Goal: Task Accomplishment & Management: Complete application form

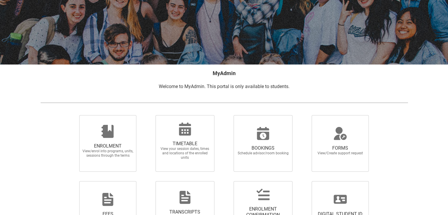
scroll to position [105, 0]
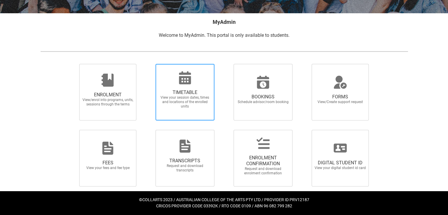
click at [175, 91] on span "TIMETABLE" at bounding box center [185, 93] width 52 height 6
click at [148, 64] on input "TIMETABLE View your session dates, times and locations of the enrolled units" at bounding box center [148, 64] width 0 height 0
radio input "true"
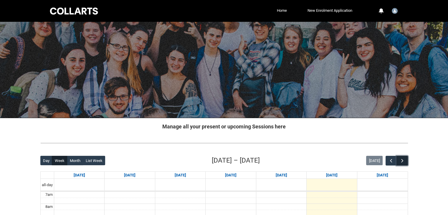
click at [400, 159] on span "button" at bounding box center [403, 161] width 6 height 6
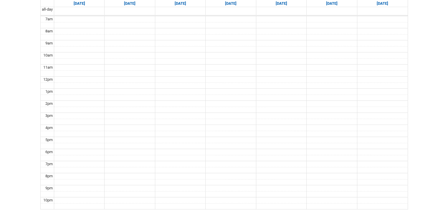
scroll to position [177, 0]
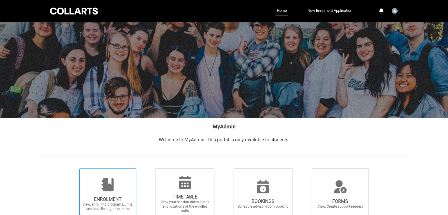
click at [120, 187] on div at bounding box center [108, 185] width 57 height 14
click at [72, 169] on input "ENROLMENT View/enrol into programs, units, sessions through the terms" at bounding box center [72, 168] width 0 height 0
radio input "true"
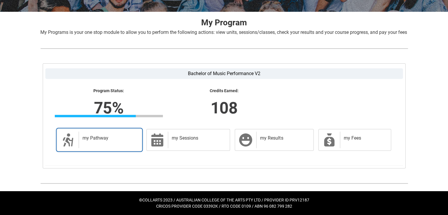
click at [123, 143] on div "my Pathway" at bounding box center [109, 140] width 61 height 17
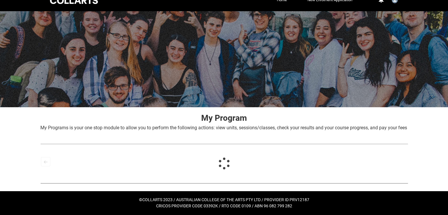
scroll to position [18, 0]
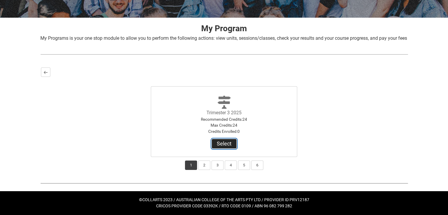
click at [222, 148] on button "Select" at bounding box center [224, 143] width 25 height 9
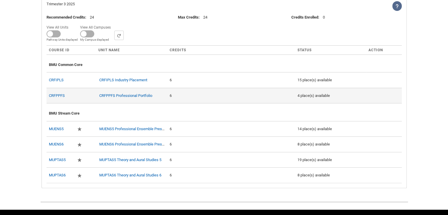
scroll to position [210, 0]
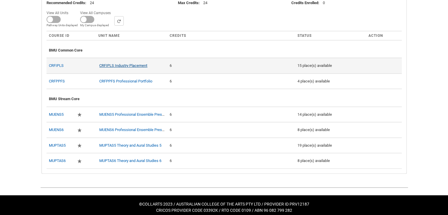
click at [134, 68] on link "CRFIPLS Industry Placement" at bounding box center [123, 65] width 48 height 4
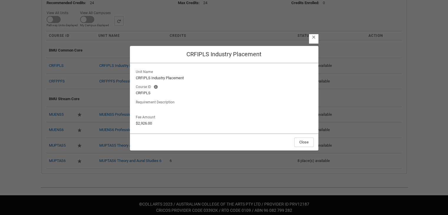
click at [312, 39] on lightning-button-icon "Close" at bounding box center [313, 38] width 9 height 9
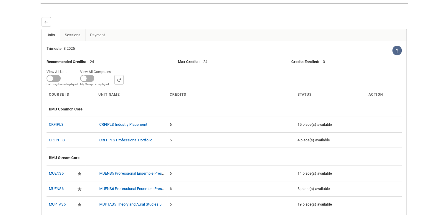
click at [80, 39] on link "Sessions" at bounding box center [73, 35] width 26 height 12
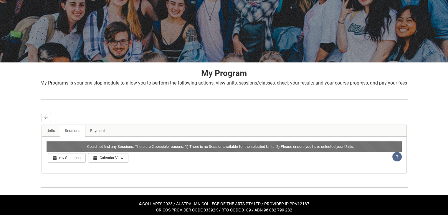
scroll to position [66, 0]
